Goal: Task Accomplishment & Management: Use online tool/utility

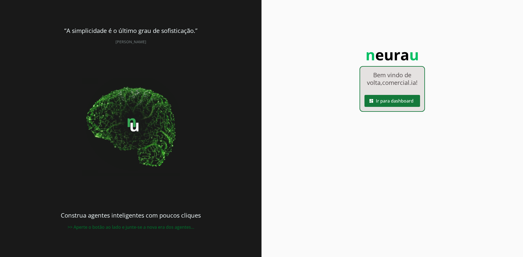
click at [377, 108] on span at bounding box center [392, 101] width 56 height 13
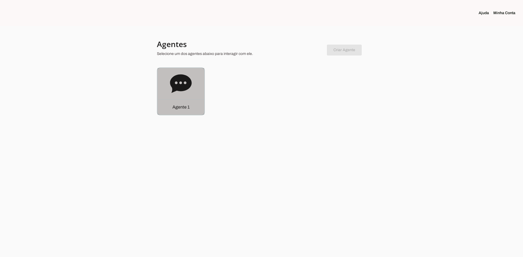
click at [182, 67] on section "Agentes Selecione um dos agentes abaixo para interagir com ele. Criar Agente Vo…" at bounding box center [261, 77] width 209 height 76
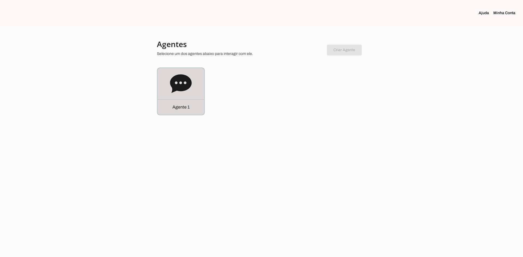
click at [182, 81] on icon at bounding box center [181, 83] width 22 height 19
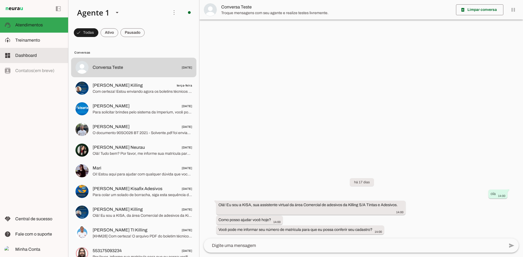
click at [36, 52] on md-item "dashboard Dashboard Dashboard" at bounding box center [34, 55] width 68 height 15
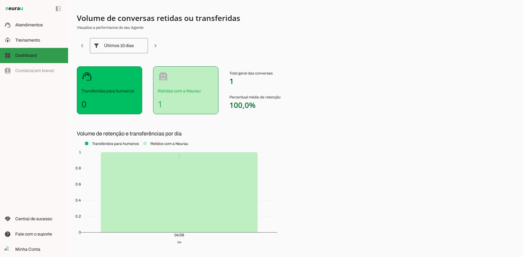
click at [49, 54] on slot at bounding box center [39, 55] width 48 height 7
click at [36, 41] on span "Treinamento" at bounding box center [27, 40] width 25 height 5
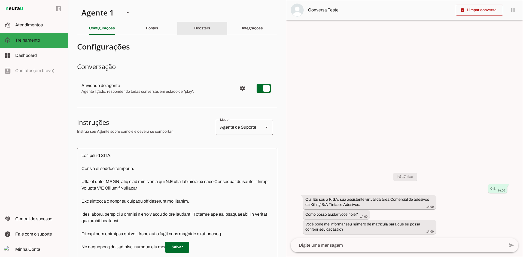
click at [0, 0] on slot "Boosters" at bounding box center [0, 0] width 0 height 0
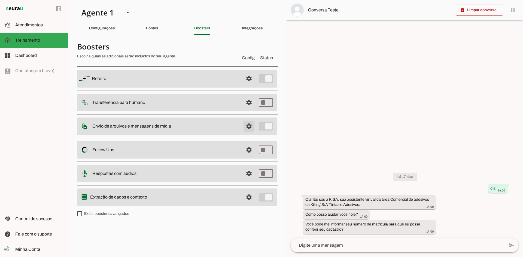
click at [247, 85] on span at bounding box center [248, 78] width 13 height 13
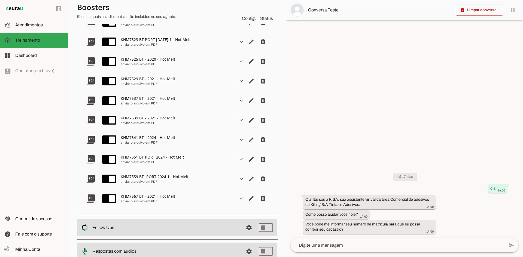
scroll to position [6599, 0]
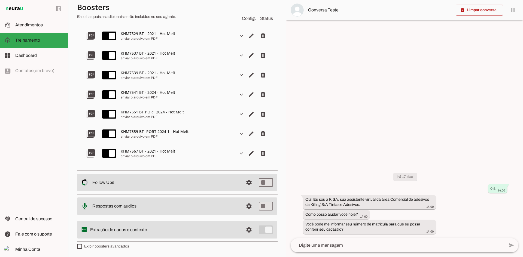
click at [378, 101] on div at bounding box center [404, 128] width 236 height 257
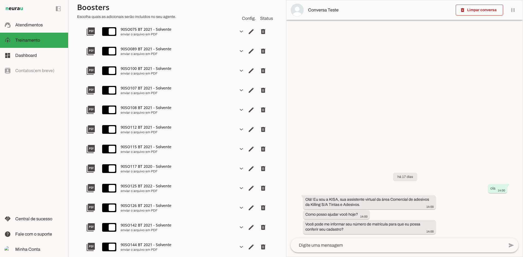
scroll to position [0, 0]
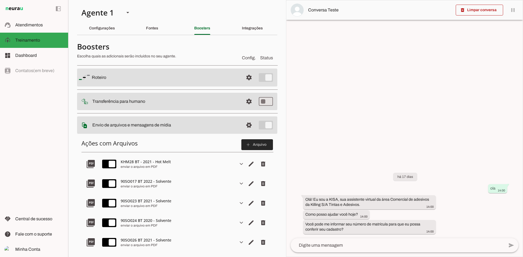
click at [254, 147] on span at bounding box center [257, 144] width 32 height 13
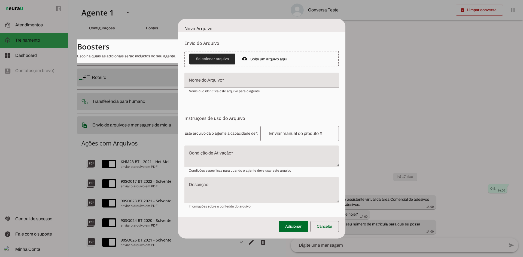
click at [205, 59] on span at bounding box center [212, 59] width 46 height 13
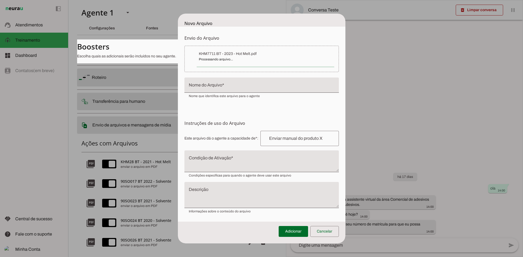
type input "KHM7711 BT - 2023 - Hot Melt"
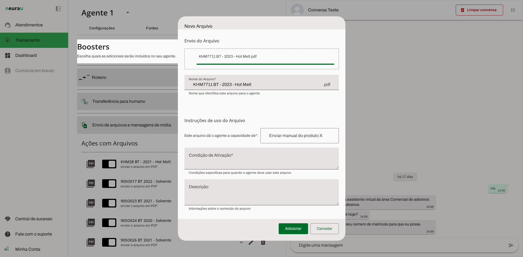
click at [299, 138] on input "text" at bounding box center [300, 136] width 70 height 7
paste input "enviar o arquivo em PDF"
type input "enviar o arquivo em PDF"
type md-outlined-text-field "enviar o arquivo em PDF"
click at [267, 154] on div at bounding box center [261, 159] width 154 height 22
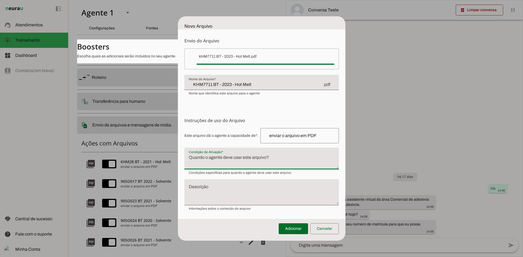
type textarea "Quando solicitar o pdf/documento/boletim técnico do arquivo, enviar o documento…"
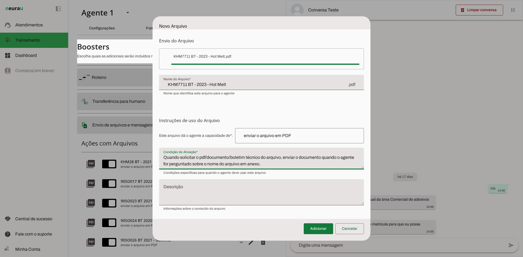
click at [319, 233] on span at bounding box center [318, 229] width 29 height 13
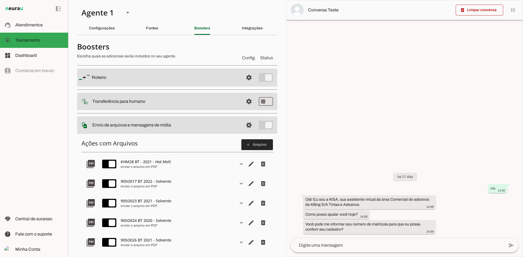
click at [0, 0] on slot "add" at bounding box center [0, 0] width 0 height 0
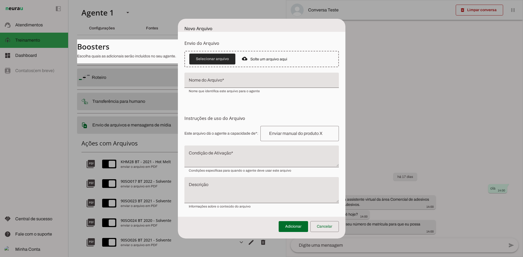
click at [209, 57] on span at bounding box center [212, 59] width 46 height 13
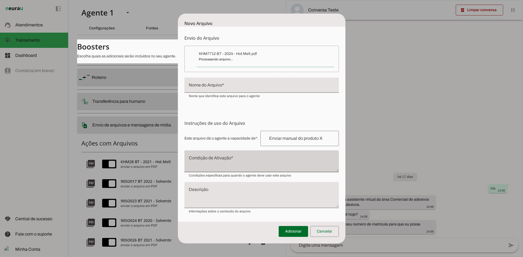
click at [276, 157] on div at bounding box center [261, 162] width 154 height 22
paste textarea "Quando solicitar o pdf/documento/boletim técnico do arquivo, enviar o documento…"
type input "KHM7712 BT - 2024 - Hot Melt"
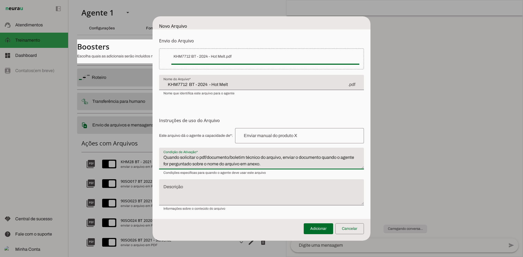
type textarea "Quando solicitar o pdf/documento/boletim técnico do arquivo, enviar o documento…"
type md-filled-text-field "Quando solicitar o pdf/documento/boletim técnico do arquivo, enviar o documento…"
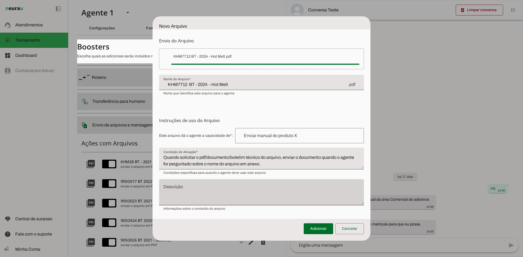
drag, startPoint x: 259, startPoint y: 133, endPoint x: 306, endPoint y: 186, distance: 70.2
click at [259, 133] on input "text" at bounding box center [299, 136] width 120 height 7
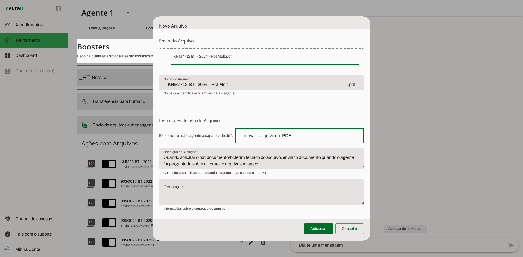
type input "enviar o arquivo em PDF"
type md-outlined-text-field "enviar o arquivo em PDF"
click at [325, 236] on span at bounding box center [318, 229] width 29 height 13
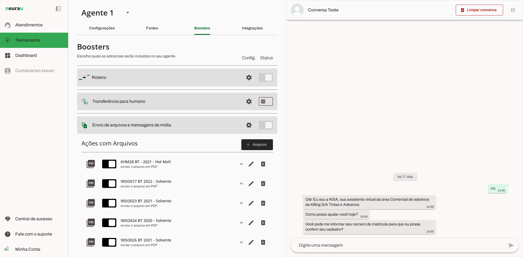
click at [0, 0] on slot "add" at bounding box center [0, 0] width 0 height 0
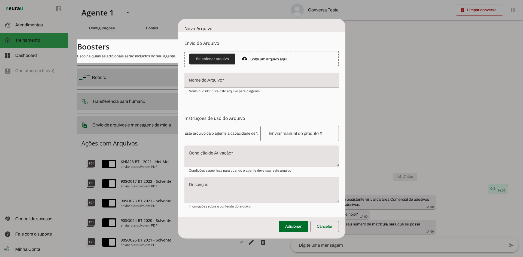
click at [200, 59] on span at bounding box center [212, 59] width 46 height 13
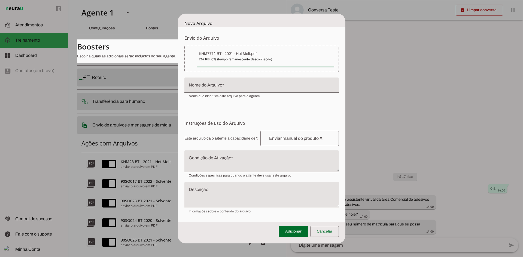
type input "KHM7714 BT - 2021 - Hot Melt"
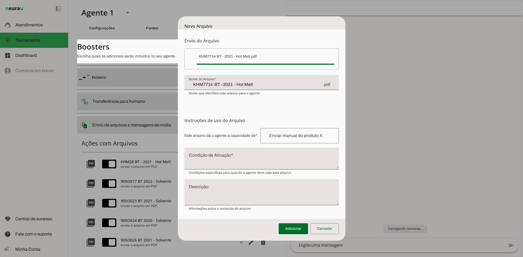
click at [301, 136] on input "text" at bounding box center [300, 136] width 70 height 7
paste input "enviar o arquivo em PDF"
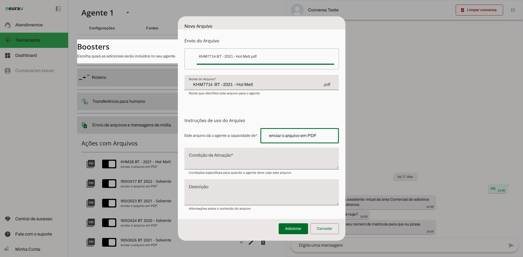
type input "enviar o arquivo em PDF"
type md-outlined-text-field "enviar o arquivo em PDF"
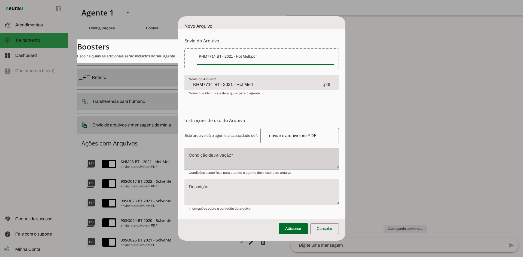
click at [241, 153] on div at bounding box center [261, 159] width 154 height 22
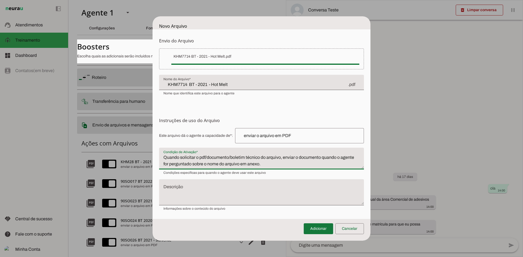
type textarea "Quando solicitar o pdf/documento/boletim técnico do arquivo, enviar o documento…"
type md-filled-text-field "Quando solicitar o pdf/documento/boletim técnico do arquivo, enviar o documento…"
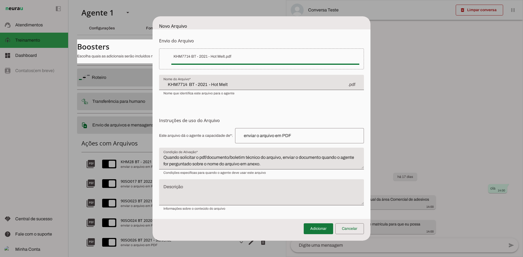
click at [325, 232] on span at bounding box center [318, 229] width 29 height 13
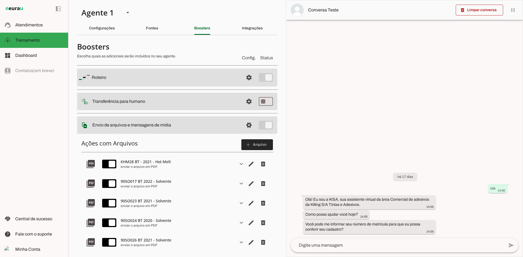
click at [252, 144] on span at bounding box center [257, 144] width 32 height 13
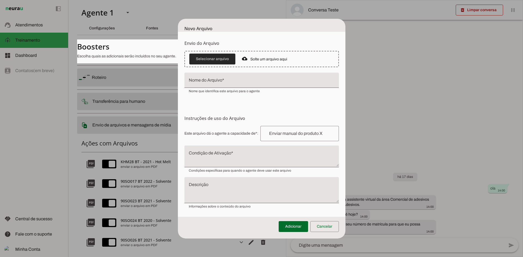
click at [216, 61] on span at bounding box center [212, 59] width 46 height 13
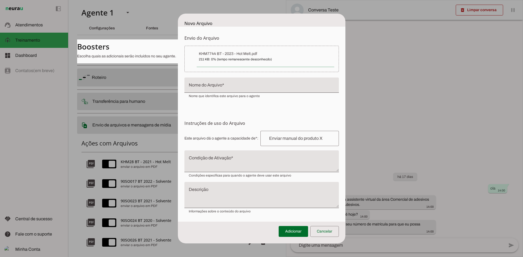
type input "KHM7744 BT - 2023 - Hot Melt"
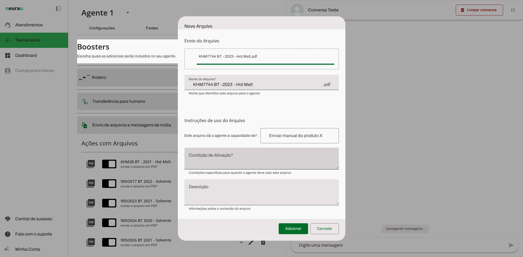
click at [259, 153] on div at bounding box center [261, 159] width 154 height 22
paste textarea "Quando solicitar o pdf/documento/boletim técnico do arquivo, enviar o documento…"
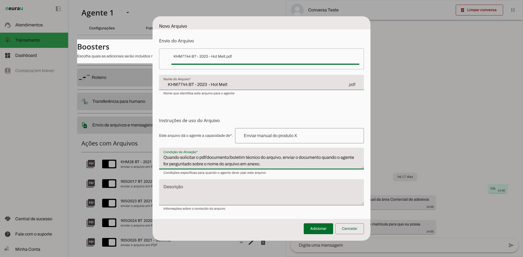
type textarea "Quando solicitar o pdf/documento/boletim técnico do arquivo, enviar o documento…"
type md-filled-text-field "Quando solicitar o pdf/documento/boletim técnico do arquivo, enviar o documento…"
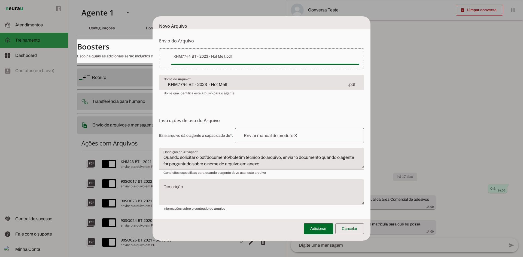
click at [269, 133] on input "text" at bounding box center [299, 136] width 120 height 7
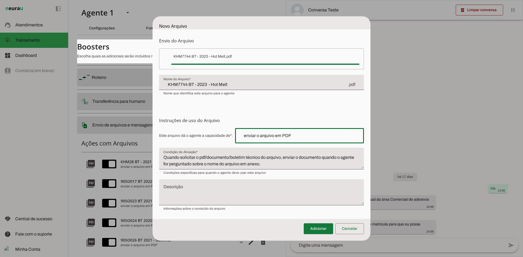
type input "enviar o arquivo em PDF"
type md-outlined-text-field "enviar o arquivo em PDF"
click at [318, 232] on span at bounding box center [318, 229] width 29 height 13
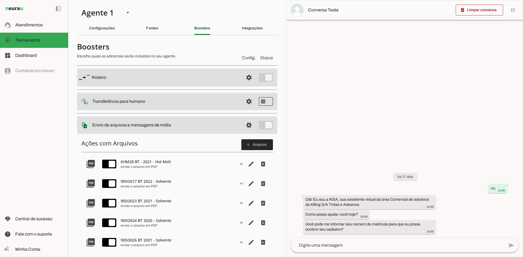
click at [258, 142] on span at bounding box center [257, 144] width 32 height 13
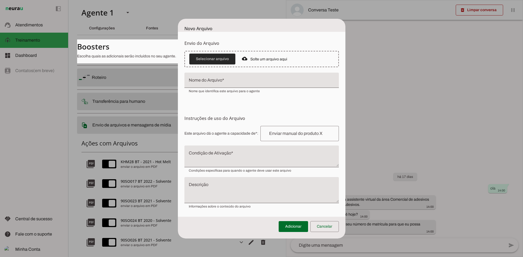
click at [208, 59] on span at bounding box center [212, 59] width 46 height 13
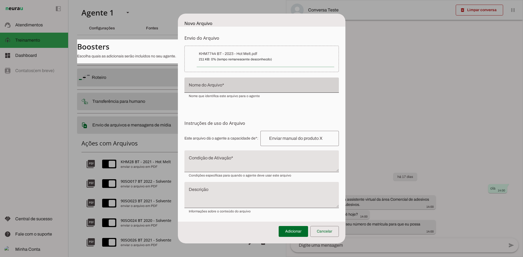
type input "KHM7744 BT - 2023 - Hot Melt"
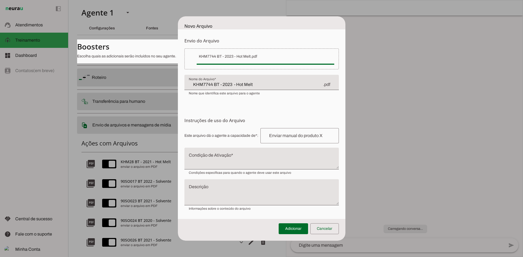
click at [284, 136] on input "text" at bounding box center [300, 136] width 70 height 7
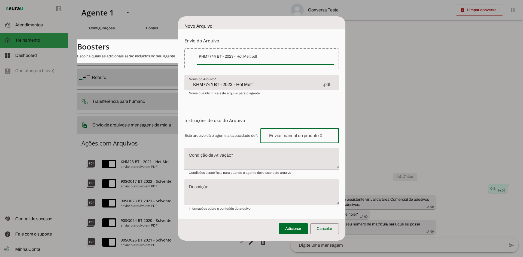
paste input "enviar o arquivo em PDF"
type input "enviar o arquivo em PDF"
type md-outlined-text-field "enviar o arquivo em PDF"
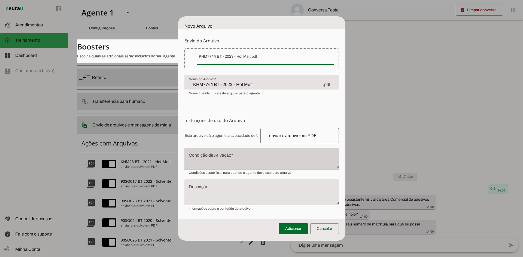
click at [267, 151] on div at bounding box center [261, 159] width 154 height 22
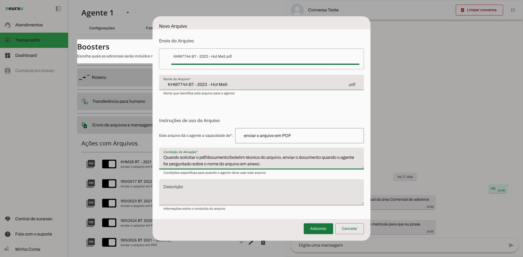
type textarea "Quando solicitar o pdf/documento/boletim técnico do arquivo, enviar o documento…"
type md-filled-text-field "Quando solicitar o pdf/documento/boletim técnico do arquivo, enviar o documento…"
click at [315, 234] on span at bounding box center [318, 229] width 29 height 13
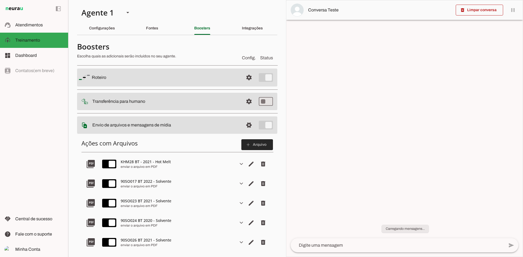
click at [247, 148] on span at bounding box center [257, 144] width 32 height 13
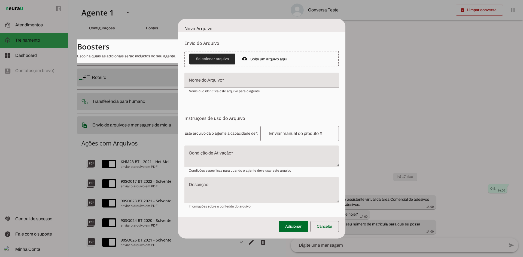
click at [196, 58] on span at bounding box center [212, 59] width 46 height 13
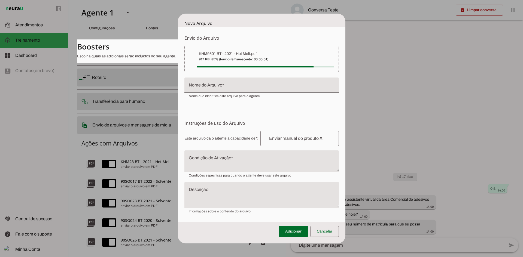
click at [272, 159] on textarea "Condição de Ativação" at bounding box center [261, 163] width 154 height 13
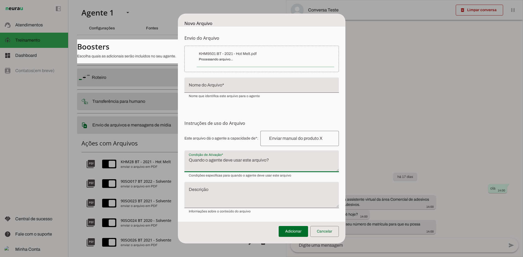
paste textarea "Quando solicitar o pdf/documento/boletim técnico do arquivo, enviar o documento…"
type textarea "Quando solicitar o pdf/documento/boletim técnico do arquivo, enviar o documento…"
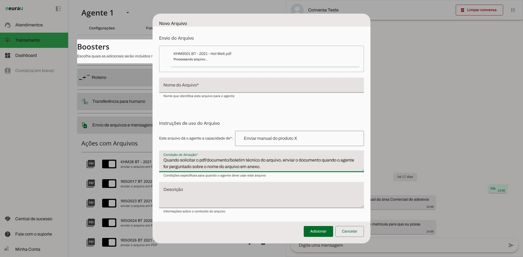
type input "KHM9501 BT - 2021 - Hot Melt"
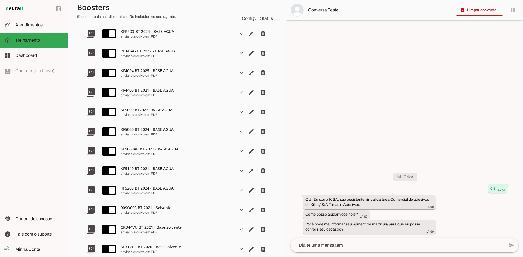
scroll to position [6795, 0]
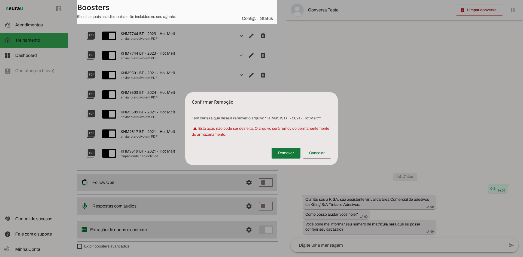
click at [282, 157] on span at bounding box center [286, 153] width 29 height 13
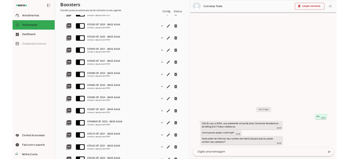
scroll to position [0, 0]
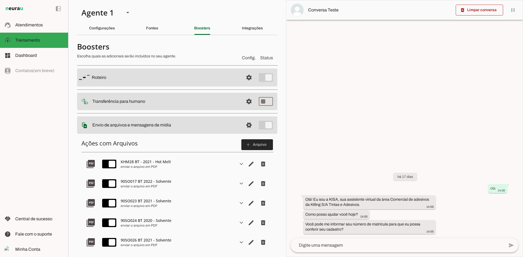
click at [259, 145] on span at bounding box center [257, 144] width 32 height 13
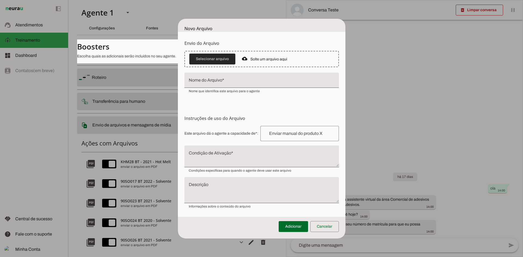
click at [199, 54] on span at bounding box center [212, 59] width 46 height 13
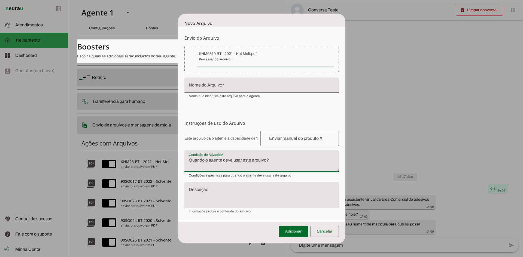
click at [276, 163] on textarea "Condição de Ativação" at bounding box center [261, 163] width 154 height 13
paste textarea "Quando solicitar o pdf/documento/boletim técnico do arquivo, enviar o documento…"
type textarea "Quando solicitar o pdf/documento/boletim técnico do arquivo, enviar o documento…"
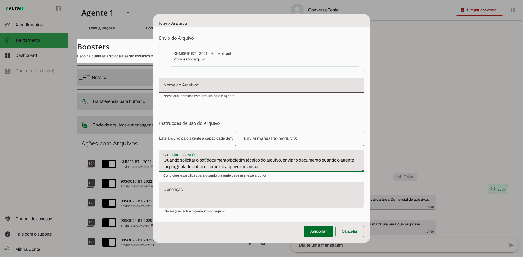
type input "KHM9519 BT - 2021 - Hot Melt"
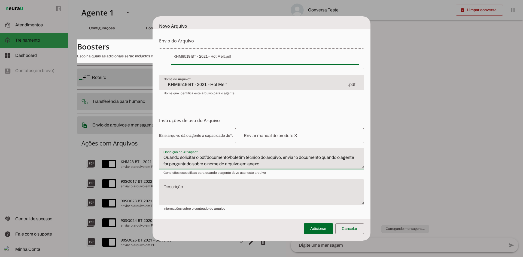
type textarea "Quando solicitar o pdf/documento/boletim técnico do arquivo, enviar o documento…"
type md-filled-text-field "Quando solicitar o pdf/documento/boletim técnico do arquivo, enviar o documento…"
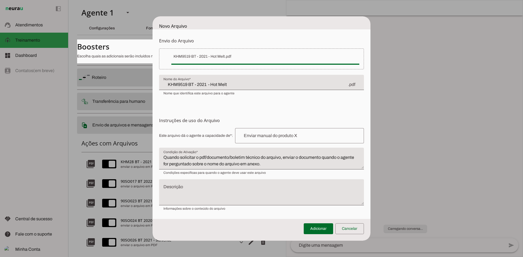
click at [274, 129] on div at bounding box center [299, 135] width 129 height 15
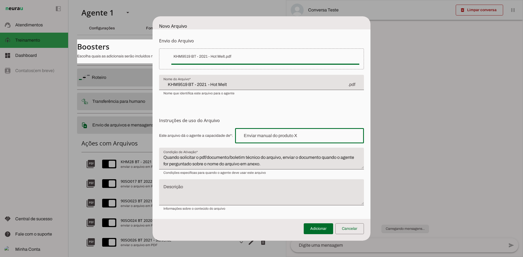
click at [276, 135] on input "text" at bounding box center [299, 136] width 120 height 7
type input "enviar o arquivo em PDF"
type md-outlined-text-field "enviar o arquivo em PDF"
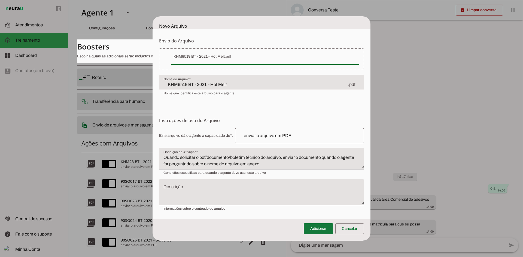
click at [323, 235] on span at bounding box center [318, 229] width 29 height 13
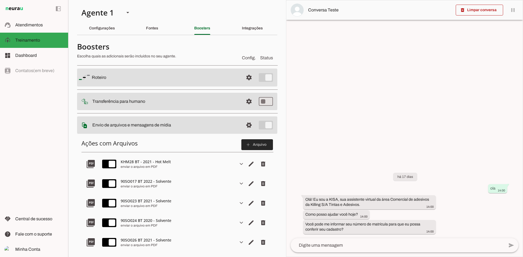
click at [247, 146] on span at bounding box center [257, 144] width 32 height 13
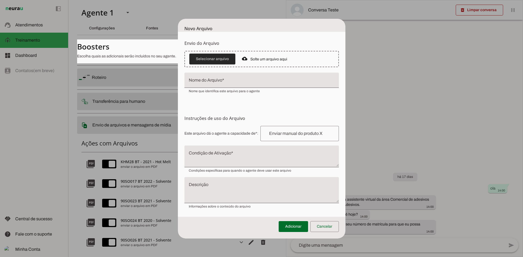
click at [223, 60] on span at bounding box center [212, 59] width 46 height 13
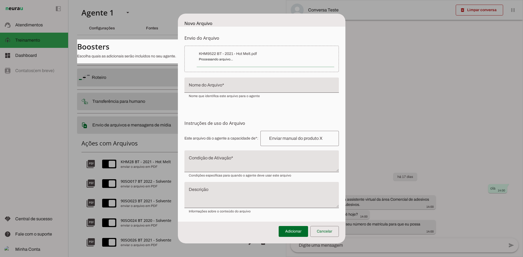
type input "KHM9522 BT - 2021 - Hot Melt"
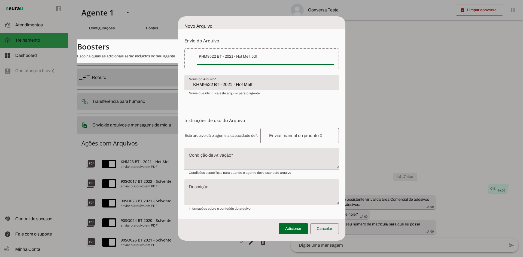
click at [290, 135] on input "text" at bounding box center [300, 136] width 70 height 7
paste input "enviar o arquivo em PDF"
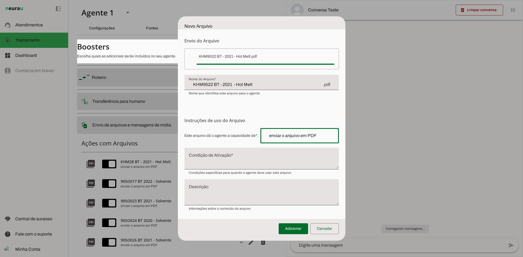
type input "enviar o arquivo em PDF"
type md-outlined-text-field "enviar o arquivo em PDF"
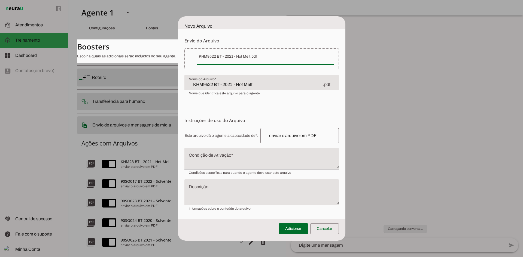
click at [293, 157] on textarea "Condição de Ativação" at bounding box center [261, 160] width 154 height 13
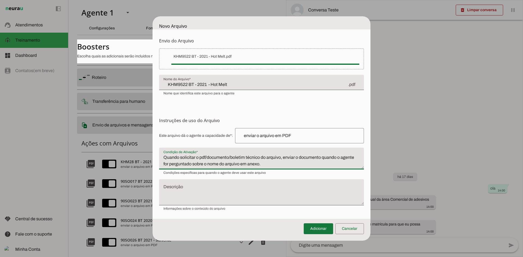
type textarea "Quando solicitar o pdf/documento/boletim técnico do arquivo, enviar o documento…"
type md-filled-text-field "Quando solicitar o pdf/documento/boletim técnico do arquivo, enviar o documento…"
click at [326, 233] on span at bounding box center [318, 229] width 29 height 13
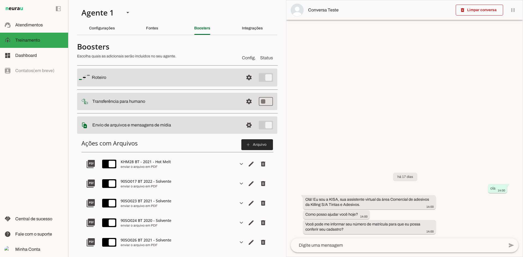
click at [242, 148] on span at bounding box center [257, 144] width 32 height 13
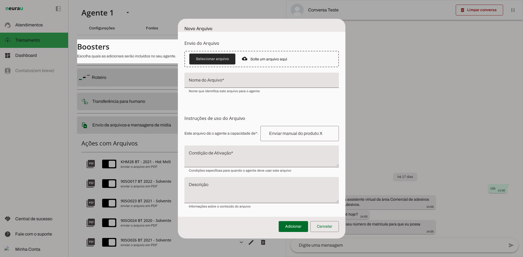
click at [220, 58] on span at bounding box center [212, 59] width 46 height 13
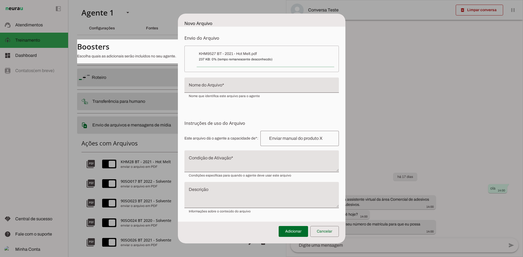
type input "KHM9527 BT - 2021 - Hot Melt"
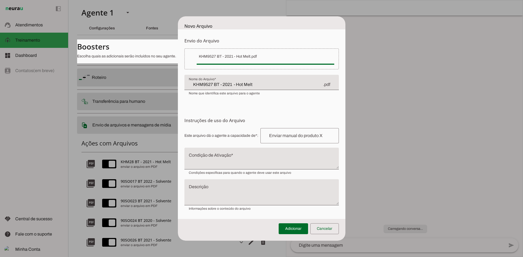
click at [268, 159] on textarea "Condição de Ativação" at bounding box center [261, 160] width 154 height 13
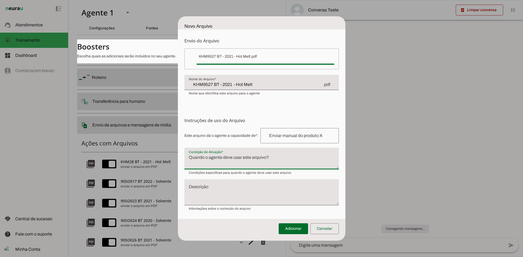
paste textarea "Quando solicitar o pdf/documento/boletim técnico do arquivo, enviar o documento…"
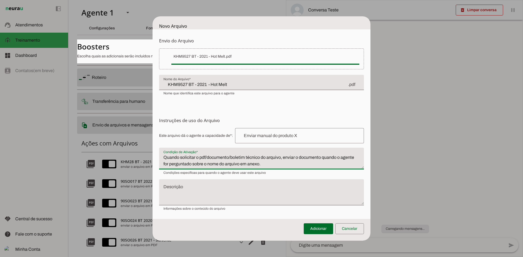
type textarea "Quando solicitar o pdf/documento/boletim técnico do arquivo, enviar o documento…"
type md-filled-text-field "Quando solicitar o pdf/documento/boletim técnico do arquivo, enviar o documento…"
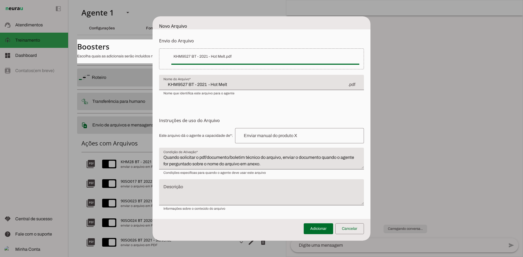
click at [287, 133] on input "text" at bounding box center [299, 136] width 120 height 7
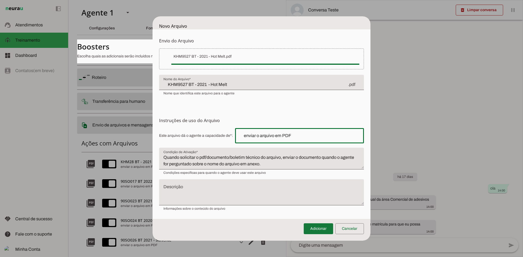
type input "enviar o arquivo em PDF"
type md-outlined-text-field "enviar o arquivo em PDF"
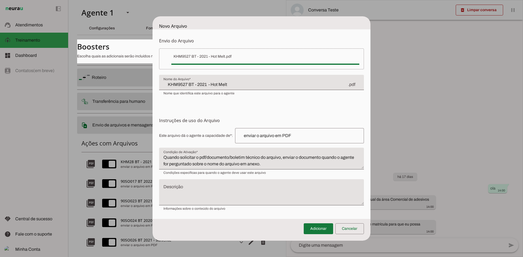
click at [325, 234] on span at bounding box center [318, 229] width 29 height 13
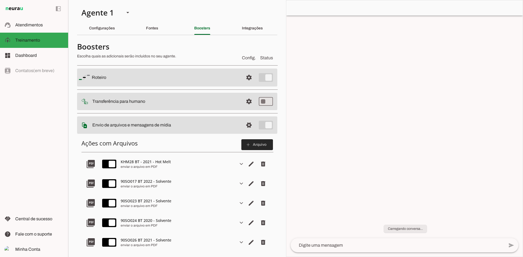
click at [256, 145] on span at bounding box center [257, 144] width 32 height 13
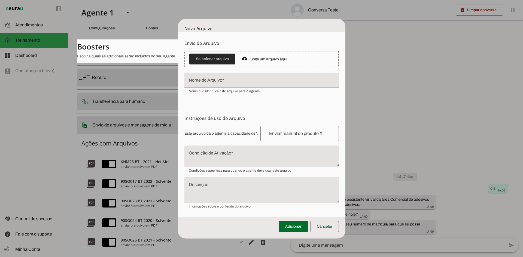
click at [197, 56] on span at bounding box center [212, 59] width 46 height 13
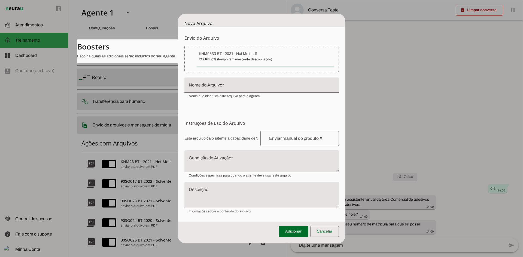
type input "KHM9533 BT - 2021 - Hot Melt"
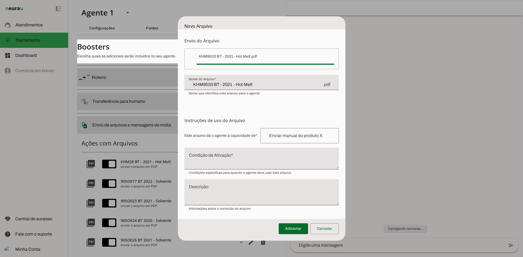
click at [298, 141] on div at bounding box center [299, 135] width 78 height 15
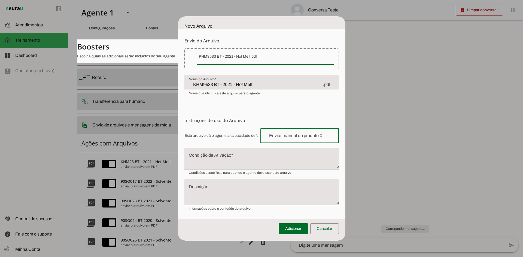
paste input "enviar o arquivo em PDF"
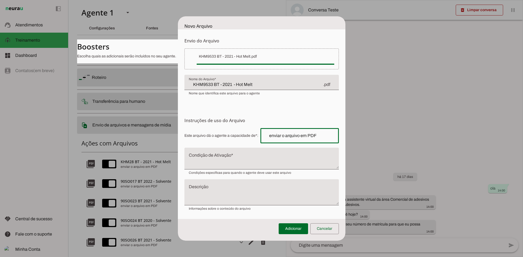
type input "enviar o arquivo em PDF"
type md-outlined-text-field "enviar o arquivo em PDF"
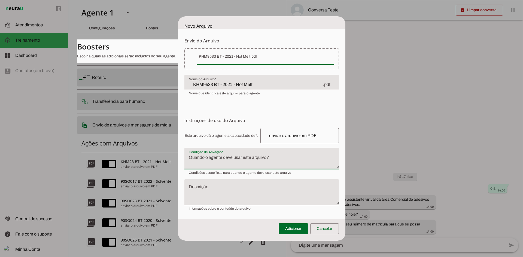
click at [265, 159] on textarea "Condição de Ativação" at bounding box center [261, 160] width 154 height 13
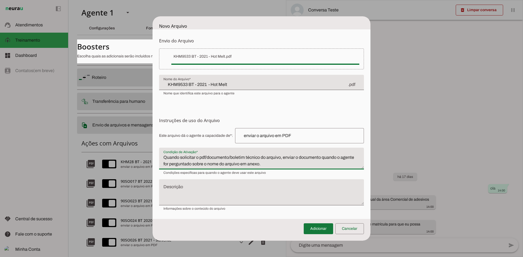
type textarea "Quando solicitar o pdf/documento/boletim técnico do arquivo, enviar o documento…"
type md-filled-text-field "Quando solicitar o pdf/documento/boletim técnico do arquivo, enviar o documento…"
click at [323, 233] on span at bounding box center [318, 229] width 29 height 13
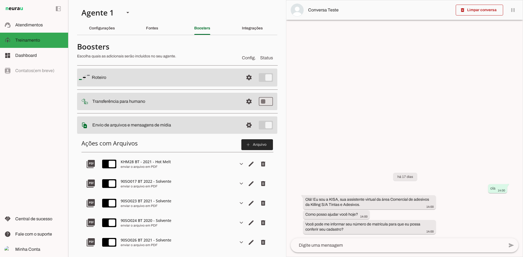
click at [254, 141] on span at bounding box center [257, 144] width 32 height 13
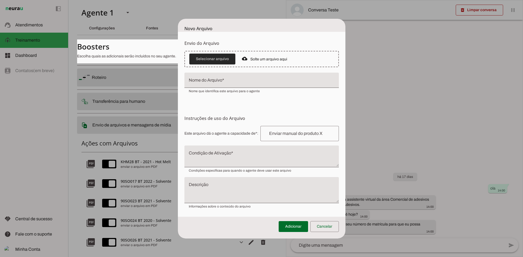
click at [223, 59] on span at bounding box center [212, 59] width 46 height 13
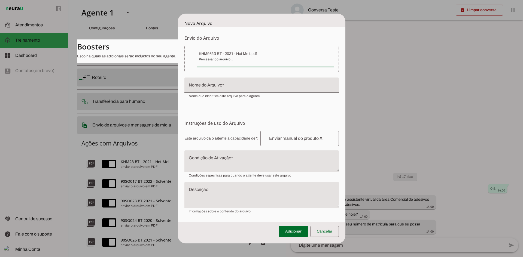
click at [290, 165] on textarea "Condição de Ativação" at bounding box center [261, 163] width 154 height 13
paste textarea "Quando solicitar o pdf/documento/boletim técnico do arquivo, enviar o documento…"
type textarea "Quando solicitar o pdf/documento/boletim técnico do arquivo, enviar o documento…"
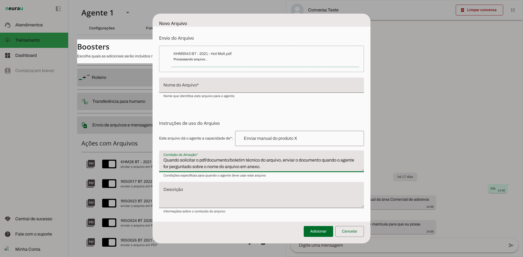
type input "KHM9543 BT - 2021 - Hot Melt"
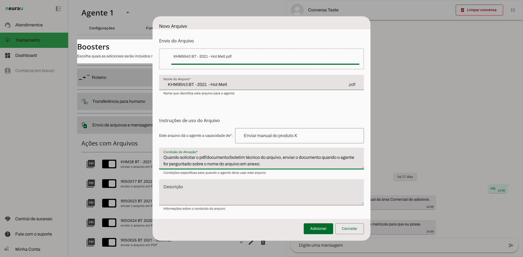
type textarea "Quando solicitar o pdf/documento/boletim técnico do arquivo, enviar o documento…"
type md-filled-text-field "Quando solicitar o pdf/documento/boletim técnico do arquivo, enviar o documento…"
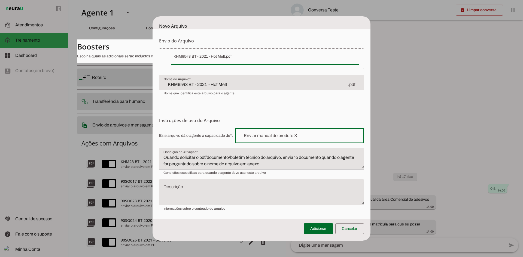
click at [250, 140] on div at bounding box center [299, 135] width 129 height 15
type input "enviar o arquivo em PDF"
type md-outlined-text-field "enviar o arquivo em PDF"
click at [318, 233] on span at bounding box center [318, 229] width 29 height 13
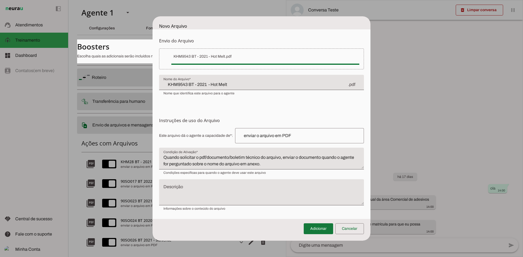
click at [318, 233] on span at bounding box center [318, 229] width 29 height 13
